Goal: Task Accomplishment & Management: Manage account settings

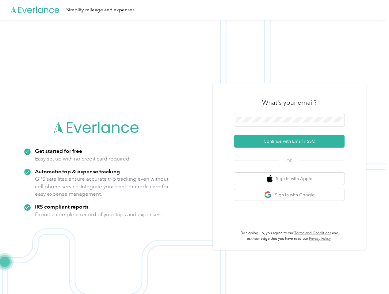
click at [194, 147] on img at bounding box center [193, 167] width 386 height 294
click at [194, 10] on div "Simplify mileage and expenses" at bounding box center [193, 10] width 386 height 20
click at [292, 141] on button "Continue with Email / SSO" at bounding box center [289, 141] width 110 height 13
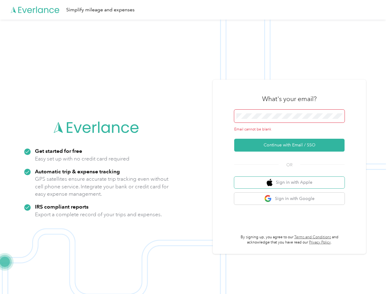
click at [292, 179] on button "Sign in with Apple" at bounding box center [289, 183] width 110 height 12
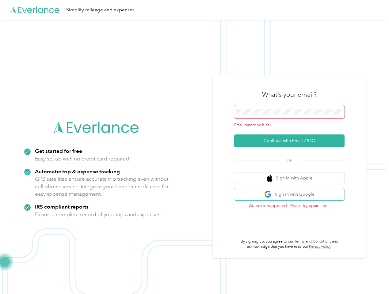
click at [292, 195] on button "Sign in with Google" at bounding box center [289, 195] width 110 height 12
